Goal: Task Accomplishment & Management: Manage account settings

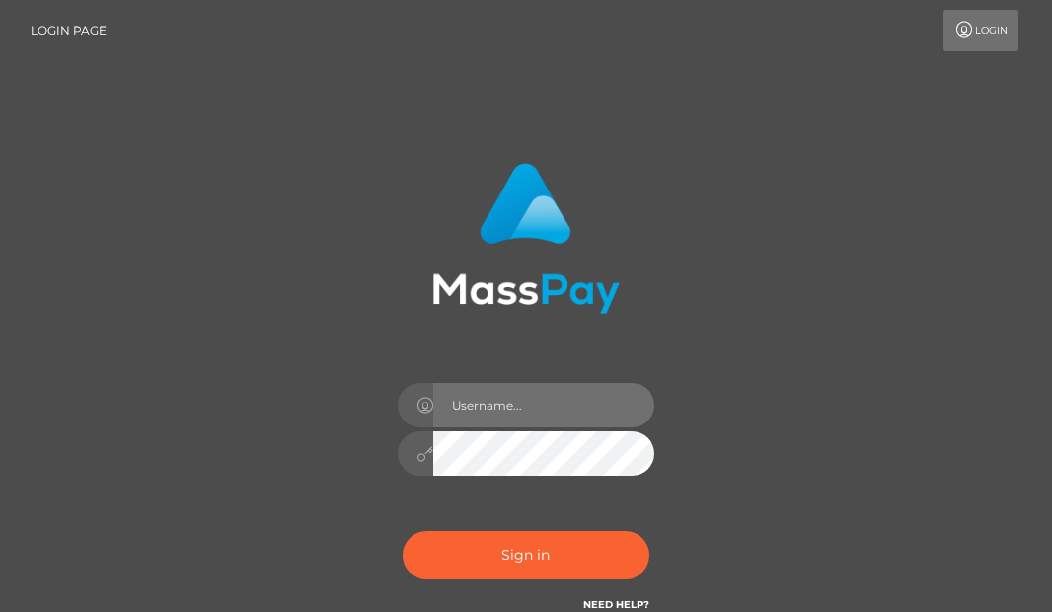
click at [473, 412] on input "text" at bounding box center [543, 405] width 221 height 44
type input "[EMAIL_ADDRESS][DOMAIN_NAME]"
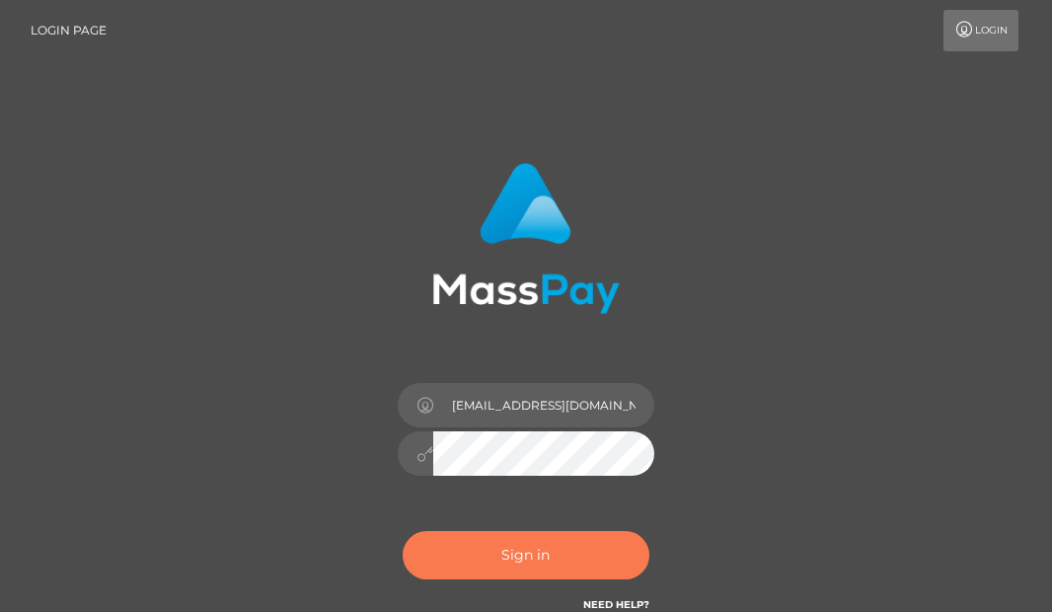
click at [495, 546] on button "Sign in" at bounding box center [526, 555] width 247 height 48
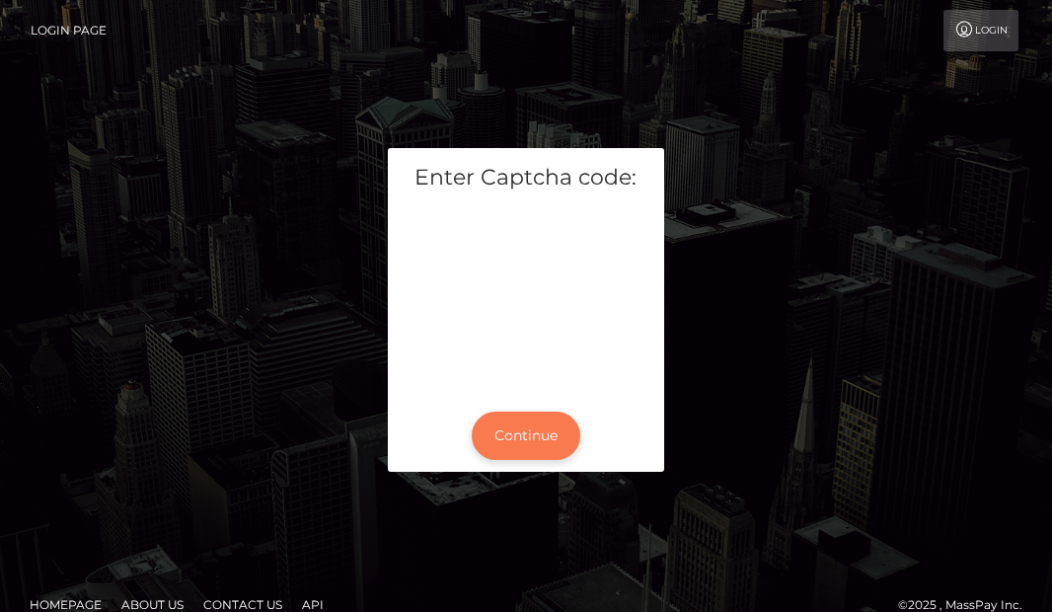
drag, startPoint x: 520, startPoint y: 433, endPoint x: 483, endPoint y: 454, distance: 42.9
click at [520, 434] on button "Continue" at bounding box center [526, 436] width 109 height 48
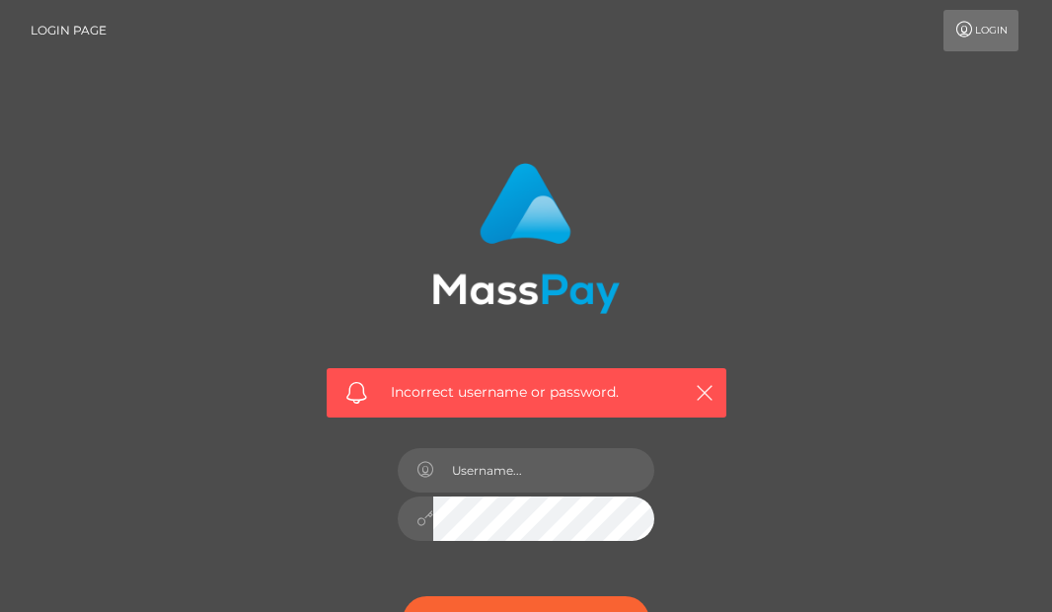
scroll to position [197, 0]
